Goal: Find specific page/section: Find specific page/section

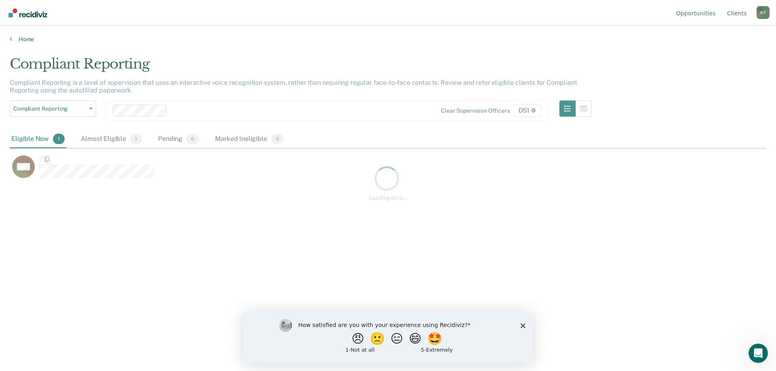
scroll to position [255, 756]
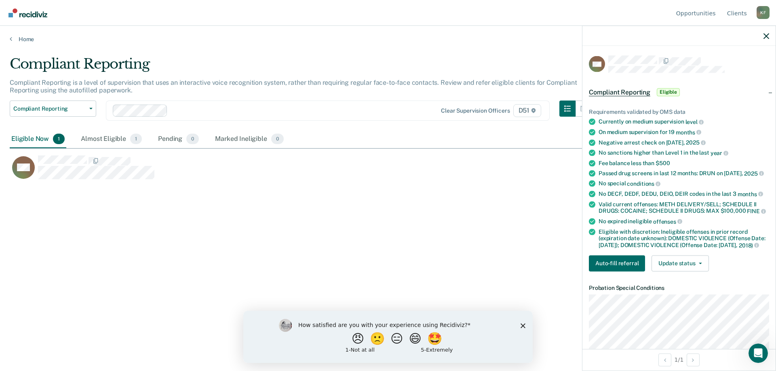
click at [333, 200] on div "Compliant Reporting Compliant Reporting is a level of supervision that uses an …" at bounding box center [388, 183] width 756 height 255
click at [769, 34] on icon "button" at bounding box center [766, 36] width 6 height 6
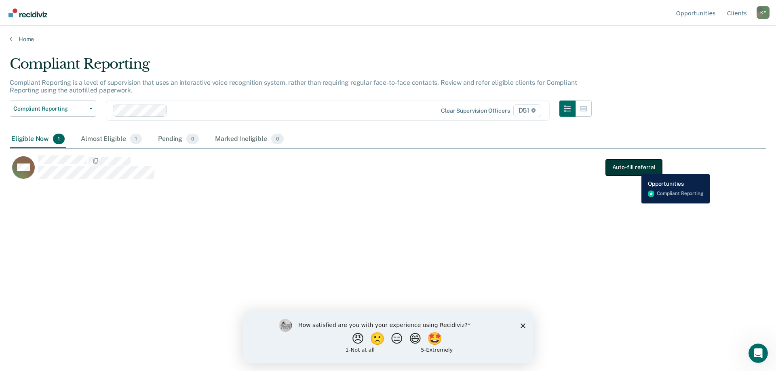
click at [635, 168] on button "Auto-fill referral" at bounding box center [634, 167] width 56 height 16
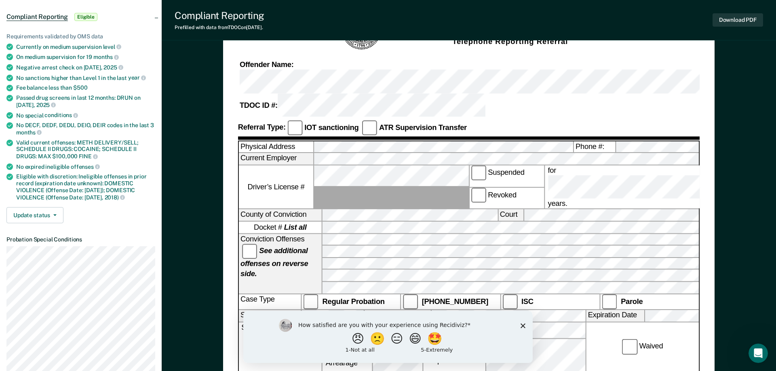
scroll to position [82, 0]
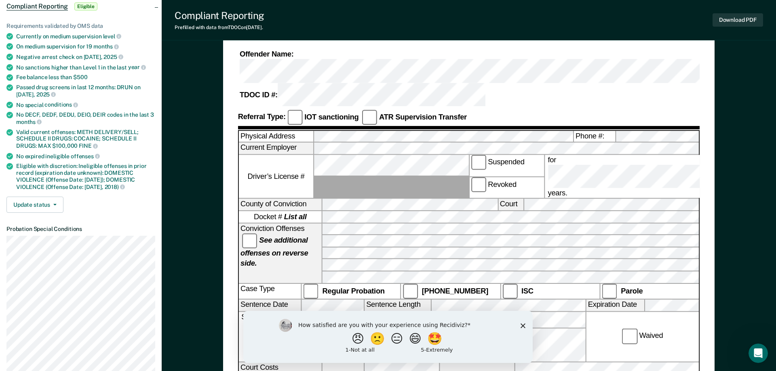
click at [522, 324] on polygon "Close survey" at bounding box center [522, 325] width 5 height 5
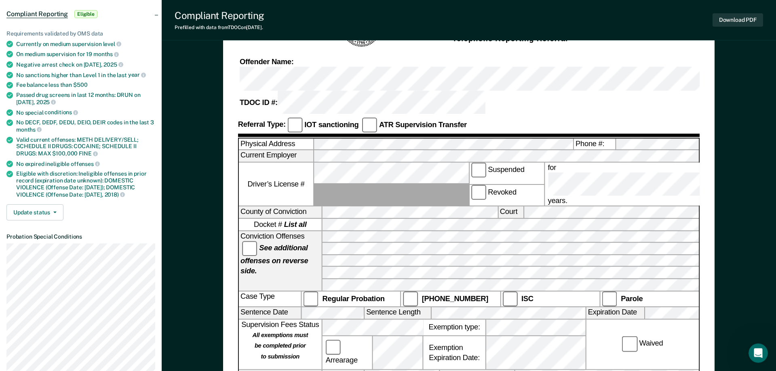
scroll to position [28, 0]
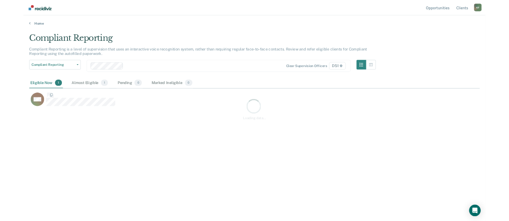
scroll to position [255, 756]
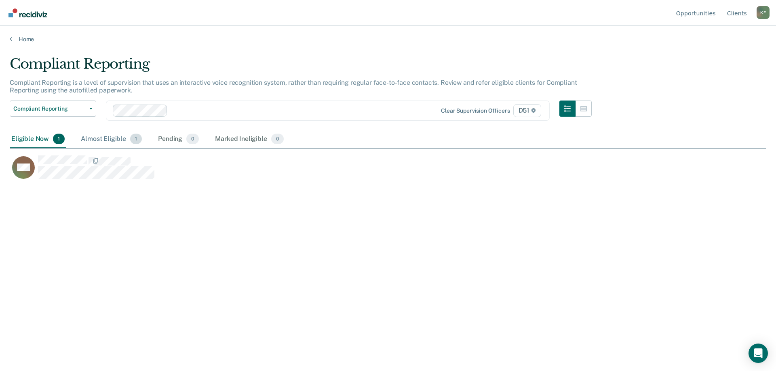
click at [114, 144] on div "Almost Eligible 1" at bounding box center [111, 140] width 64 height 18
click at [739, 12] on link "Client s" at bounding box center [736, 13] width 23 height 26
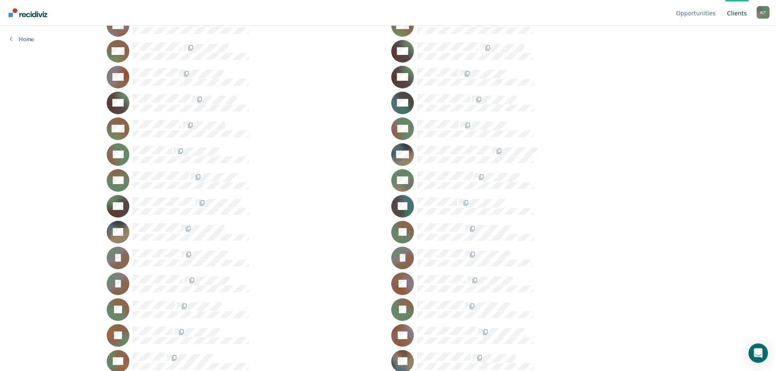
scroll to position [676, 0]
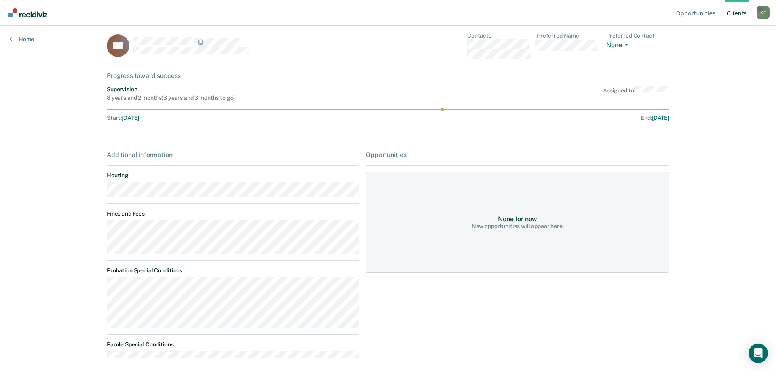
scroll to position [10, 0]
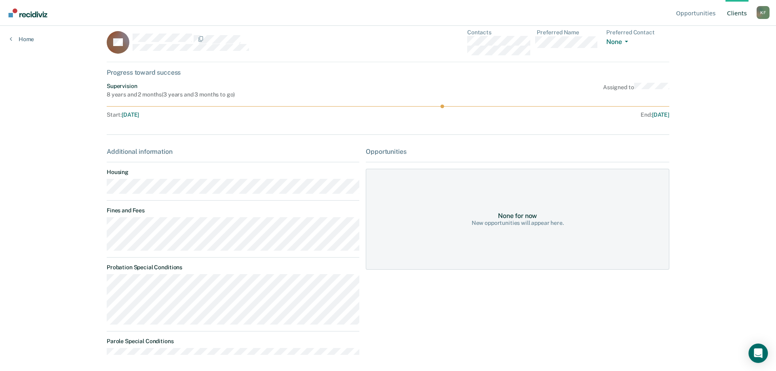
click at [476, 82] on div "TK Contacts Preferred Name Preferred Contact None Call Text Email None Progress…" at bounding box center [388, 200] width 562 height 342
